Goal: Check status: Check status

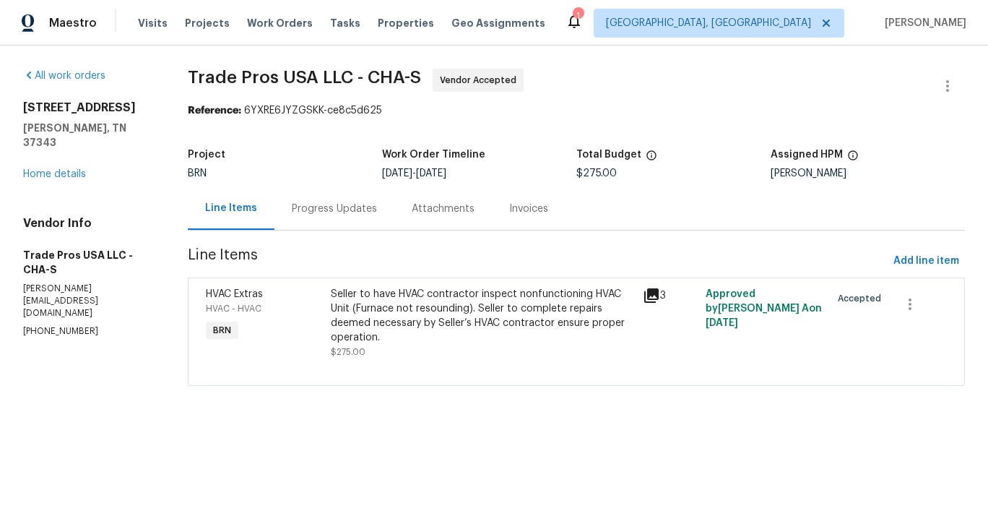
click at [350, 212] on div "Progress Updates" at bounding box center [334, 209] width 85 height 14
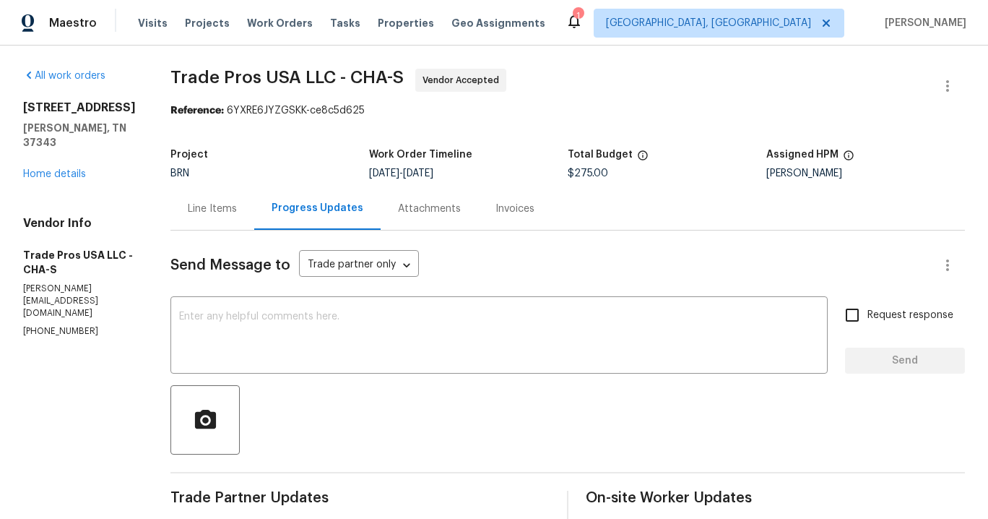
click at [425, 212] on div "Attachments" at bounding box center [429, 209] width 63 height 14
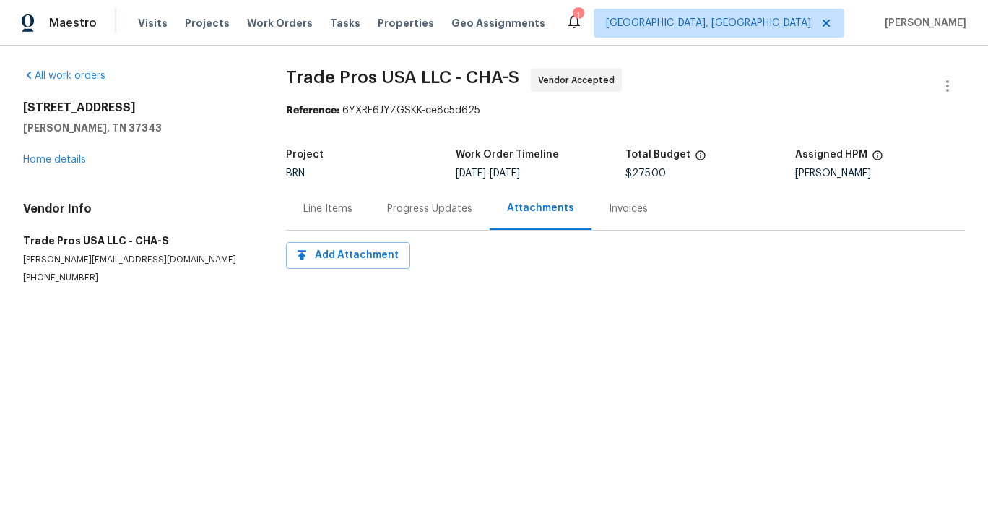
click at [357, 214] on div "Line Items" at bounding box center [328, 208] width 84 height 43
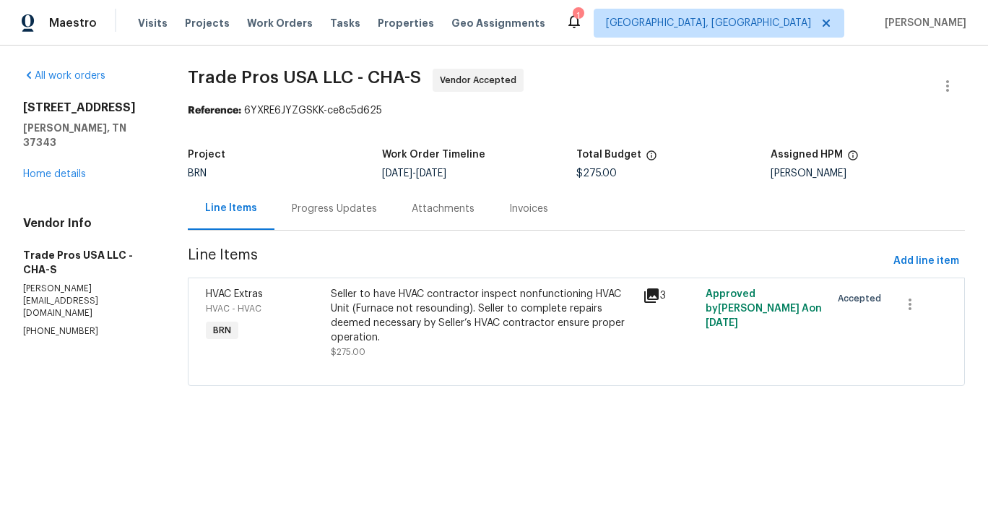
click at [651, 298] on icon at bounding box center [651, 295] width 17 height 17
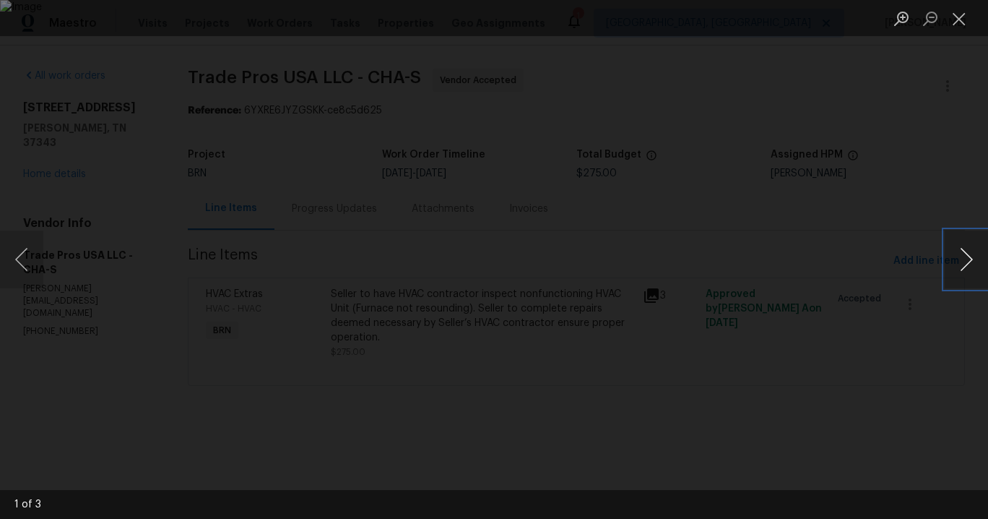
click at [969, 268] on button "Next image" at bounding box center [966, 259] width 43 height 58
click at [19, 260] on button "Previous image" at bounding box center [21, 259] width 43 height 58
